Goal: Information Seeking & Learning: Learn about a topic

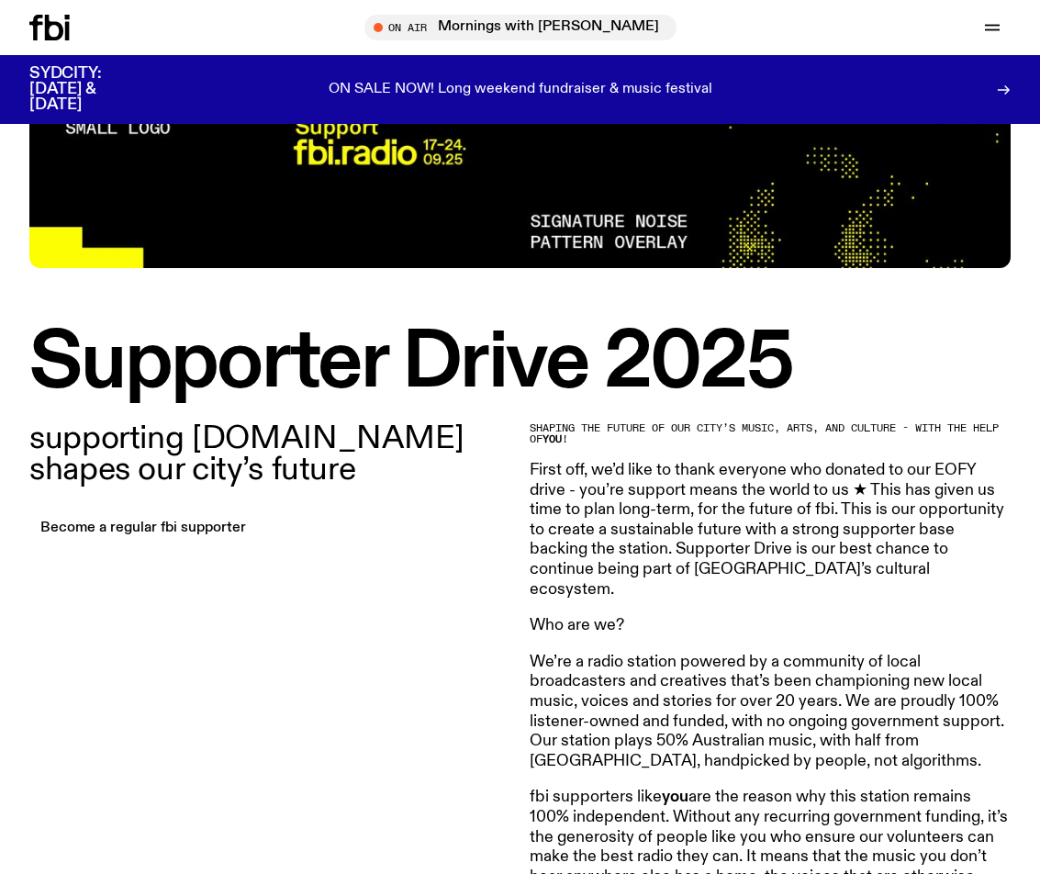
scroll to position [447, 0]
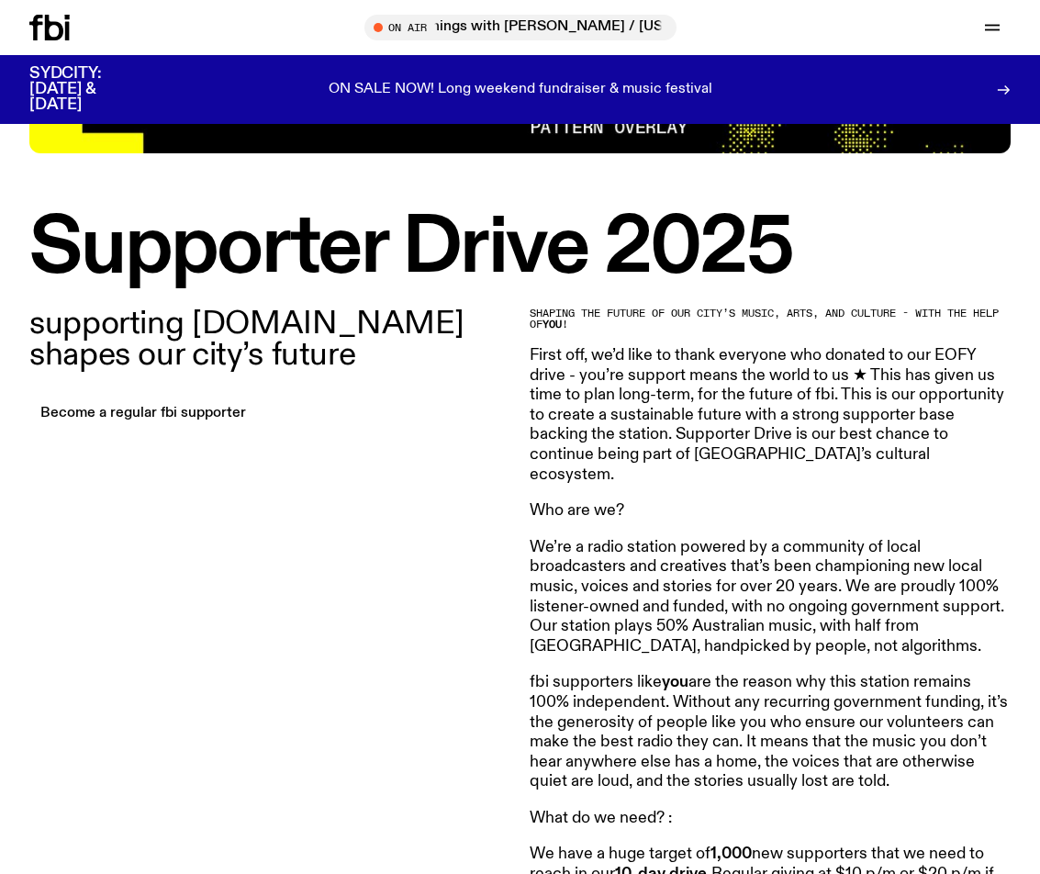
click at [696, 538] on p "We’re a radio station powered by a community of local broadcasters and creative…" at bounding box center [771, 597] width 482 height 119
drag, startPoint x: 625, startPoint y: 326, endPoint x: 531, endPoint y: 307, distance: 95.6
click at [531, 308] on h2 "Shaping the future of our city’s music, arts, and culture - with the help of yo…" at bounding box center [771, 318] width 482 height 21
copy h2 "Shaping the future of our city’s music, arts, and culture - with the help of yo…"
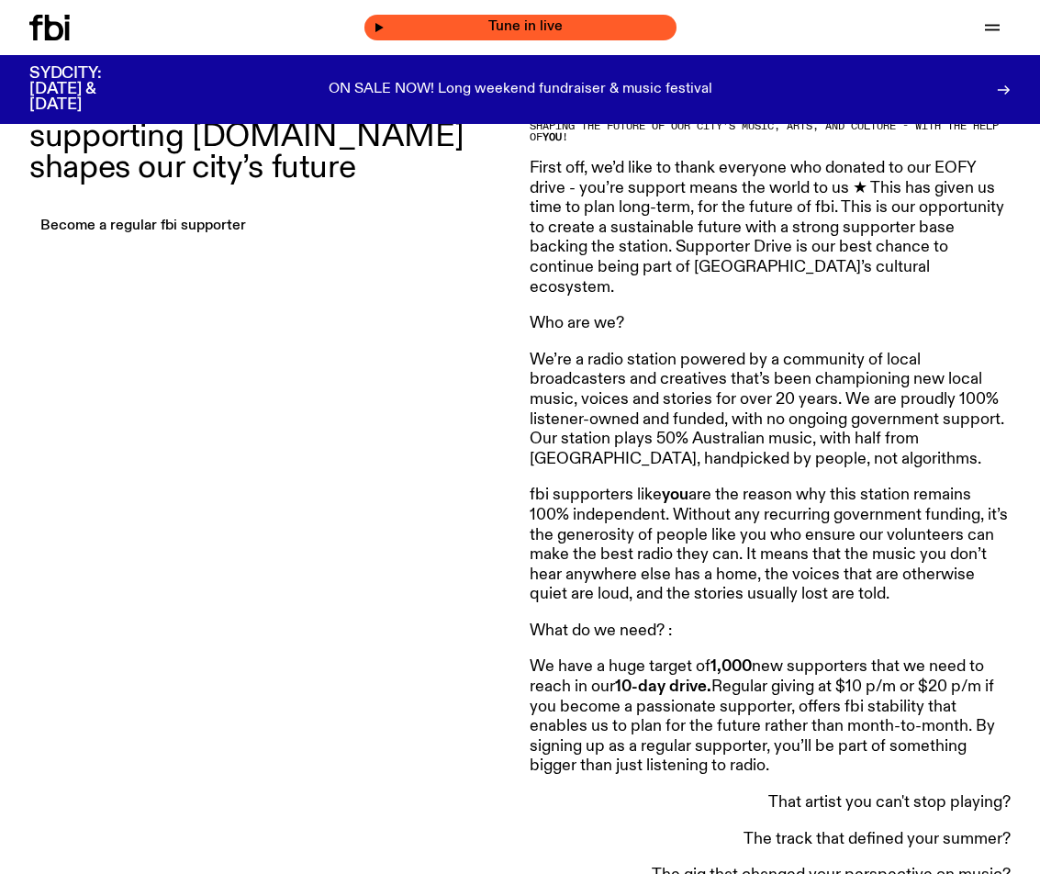
scroll to position [724, 0]
